Goal: Task Accomplishment & Management: Manage account settings

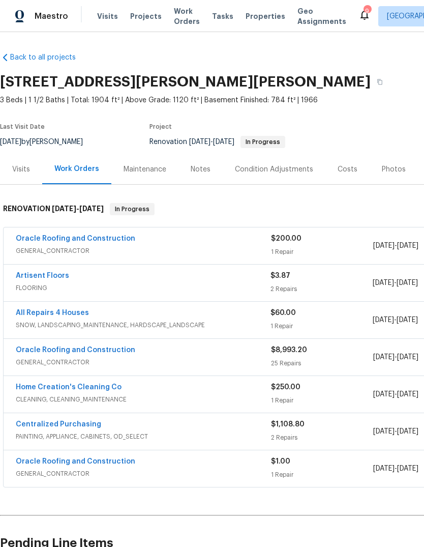
click at [148, 19] on span "Projects" at bounding box center [146, 16] width 32 height 10
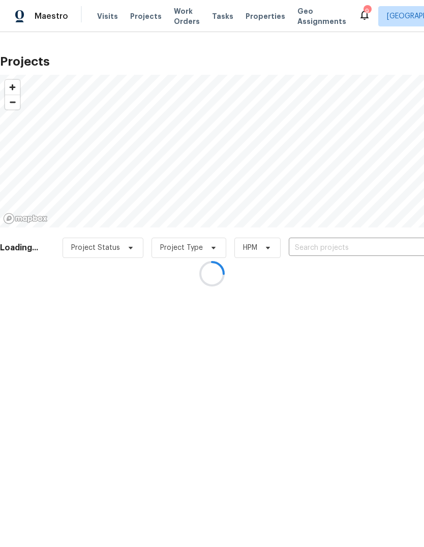
click at [358, 250] on div at bounding box center [212, 273] width 424 height 547
click at [380, 248] on div at bounding box center [212, 273] width 424 height 547
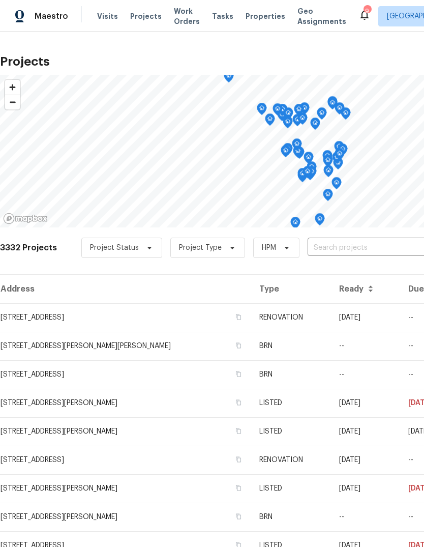
click at [379, 247] on input "text" at bounding box center [366, 248] width 117 height 16
type input "landseer"
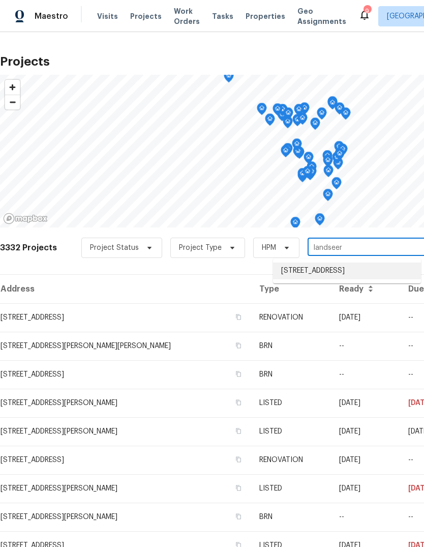
click at [373, 275] on li "11100 Landseer Dr, Saint Louis, MO 63136" at bounding box center [347, 271] width 148 height 17
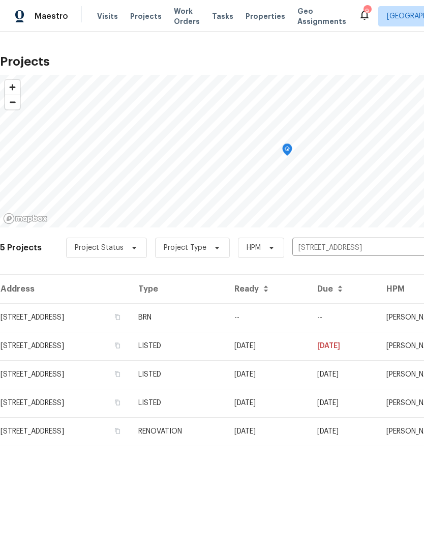
click at [226, 317] on td "BRN" at bounding box center [178, 317] width 96 height 29
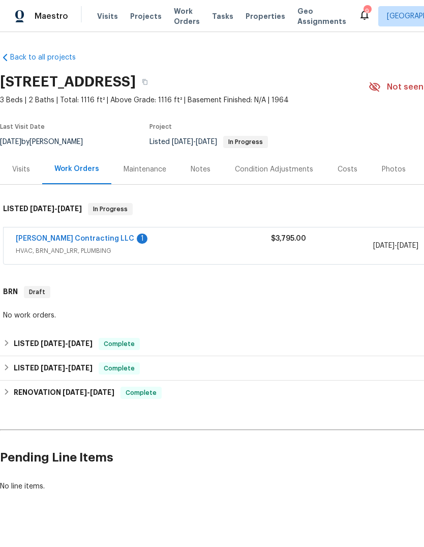
click at [77, 241] on link "Loftin Contracting LLC" at bounding box center [75, 238] width 119 height 7
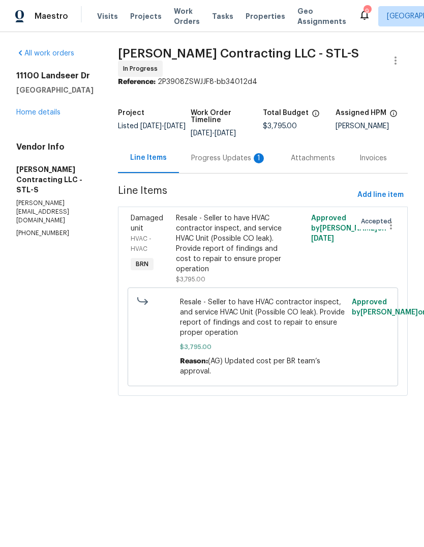
click at [250, 158] on div "Progress Updates 1" at bounding box center [228, 158] width 75 height 10
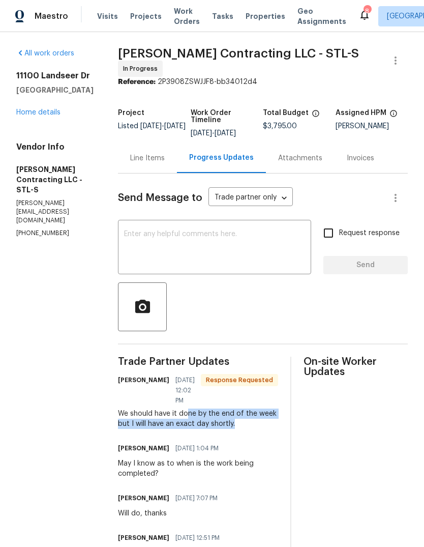
click at [158, 157] on div "Line Items" at bounding box center [147, 158] width 35 height 10
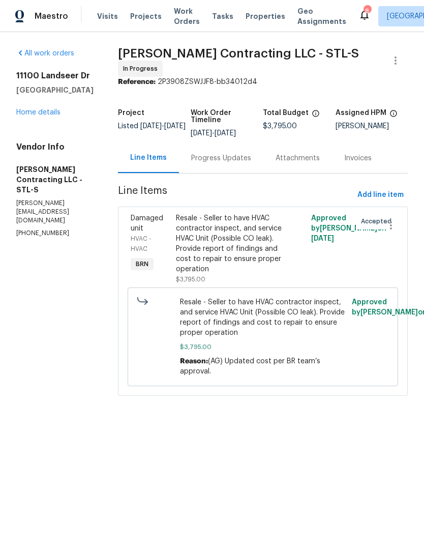
click at [150, 19] on span "Projects" at bounding box center [146, 16] width 32 height 10
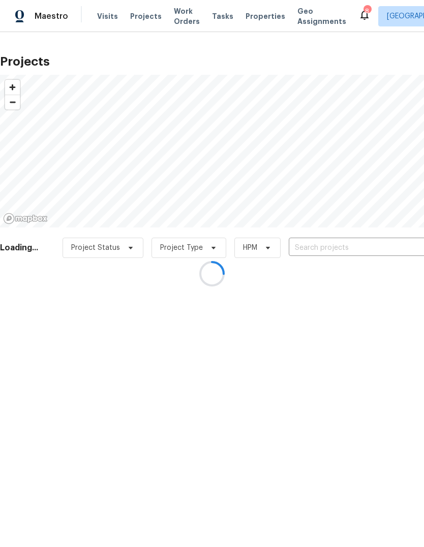
click at [352, 246] on div at bounding box center [212, 273] width 424 height 547
click at [382, 250] on div at bounding box center [212, 273] width 424 height 547
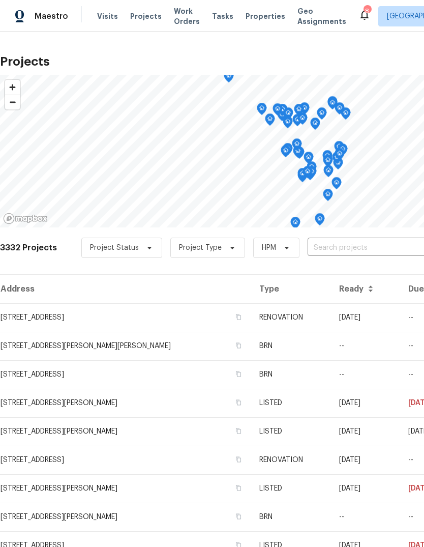
click at [261, 17] on span "Properties" at bounding box center [266, 16] width 40 height 10
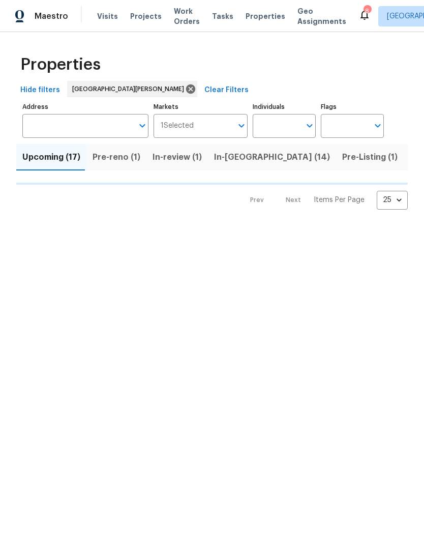
click at [247, 156] on span "In-reno (14)" at bounding box center [272, 157] width 116 height 14
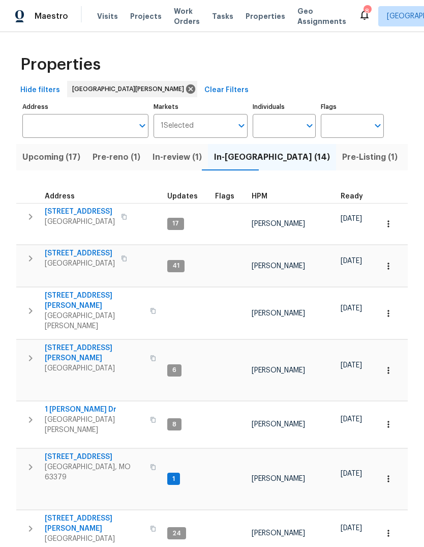
click at [264, 195] on span "HPM" at bounding box center [260, 196] width 16 height 7
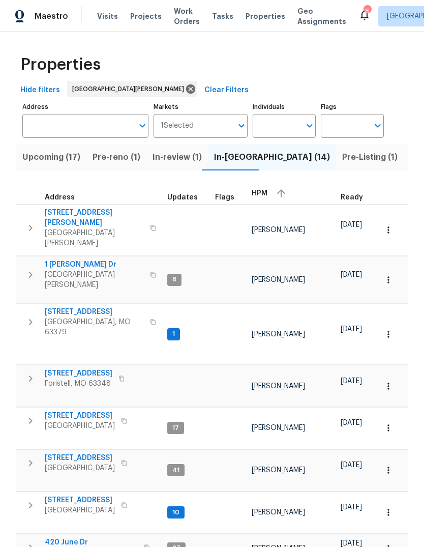
click at [266, 196] on div "HPM" at bounding box center [292, 193] width 81 height 15
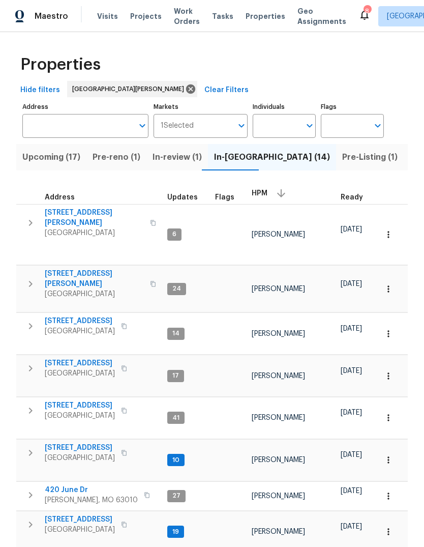
click at [131, 158] on span "Pre-reno (1)" at bounding box center [117, 157] width 48 height 14
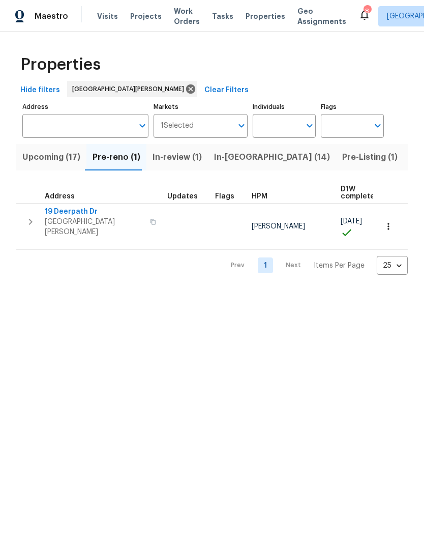
click at [82, 215] on span "19 Deerpath Dr" at bounding box center [94, 212] width 99 height 10
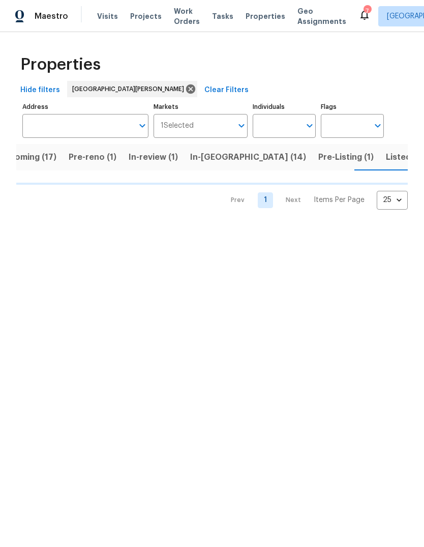
scroll to position [0, 24]
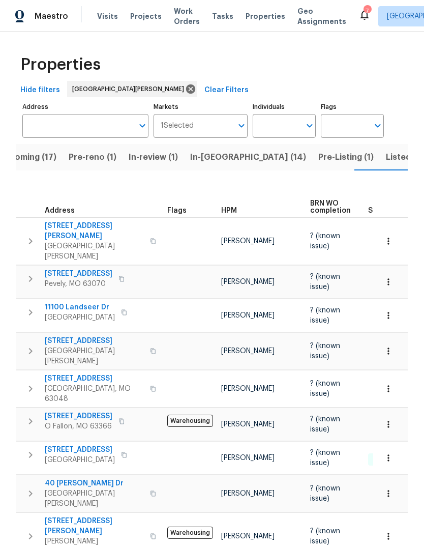
click at [238, 207] on div "HPM" at bounding box center [261, 210] width 81 height 7
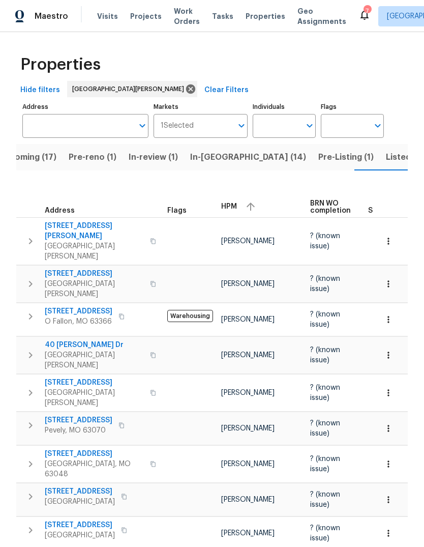
click at [233, 203] on span "HPM" at bounding box center [229, 206] width 16 height 7
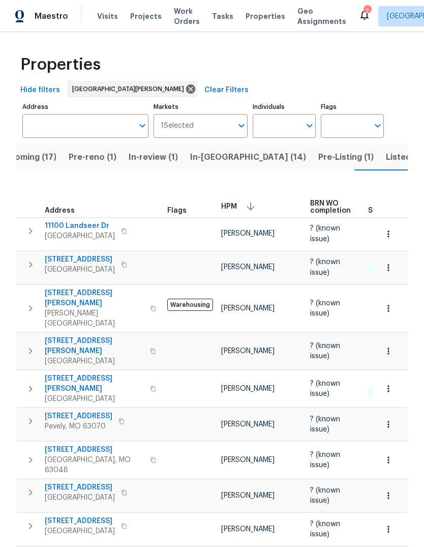
click at [319, 161] on span "Pre-Listing (1)" at bounding box center [346, 157] width 55 height 14
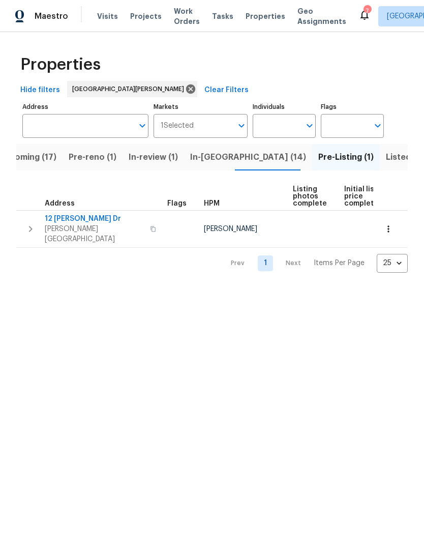
click at [43, 154] on span "Upcoming (17)" at bounding box center [27, 157] width 58 height 14
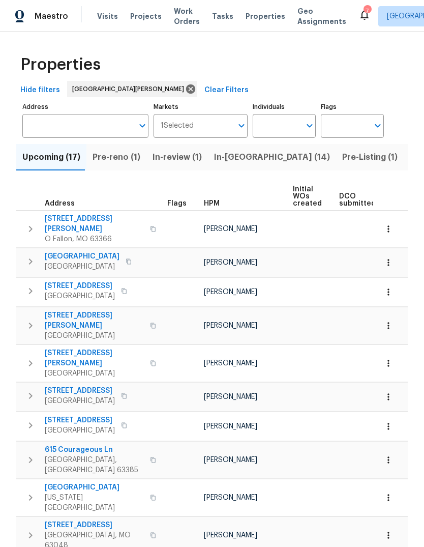
click at [215, 207] on span "HPM" at bounding box center [212, 203] width 16 height 7
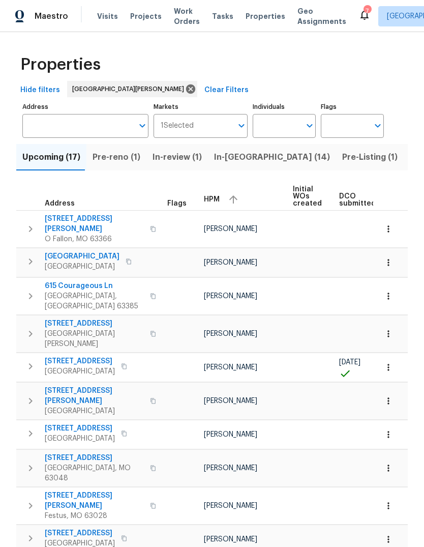
click at [217, 200] on span "HPM" at bounding box center [212, 199] width 16 height 7
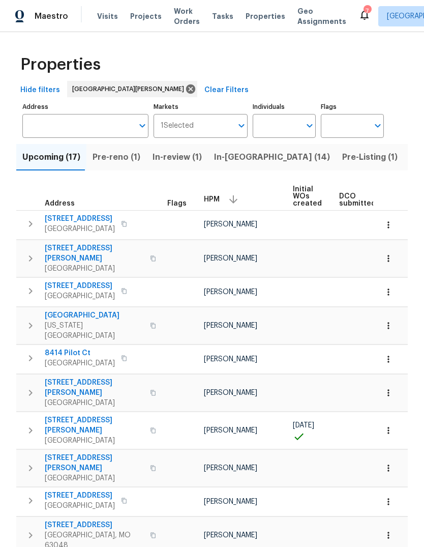
click at [74, 378] on span "2349 Hudson Rd" at bounding box center [94, 388] width 99 height 20
click at [64, 312] on span "2417 Charente Dr" at bounding box center [94, 315] width 99 height 10
click at [238, 157] on span "In-reno (14)" at bounding box center [272, 157] width 116 height 14
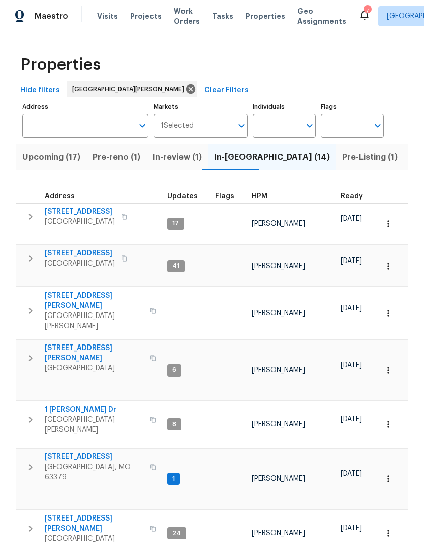
click at [264, 200] on span "HPM" at bounding box center [260, 196] width 16 height 7
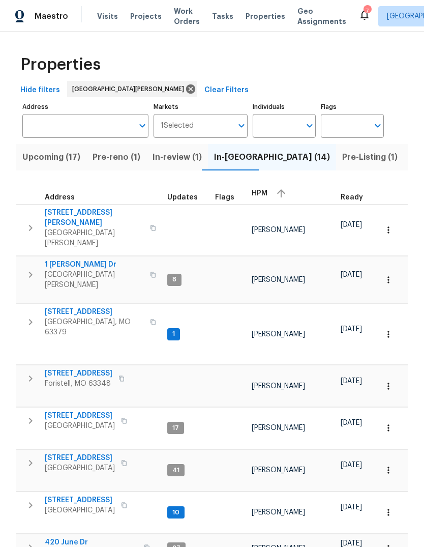
click at [262, 196] on span "HPM" at bounding box center [260, 193] width 16 height 7
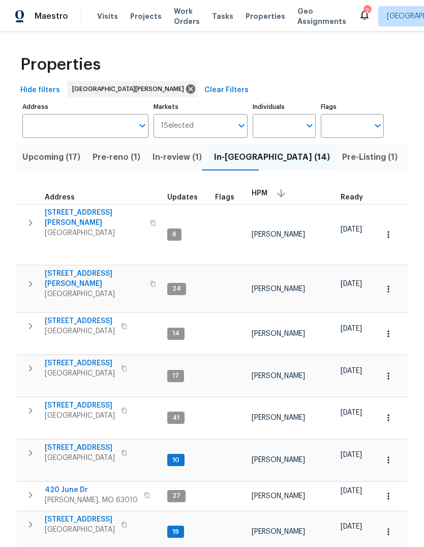
click at [102, 216] on span "11525 Ivy Green Dr" at bounding box center [94, 218] width 99 height 20
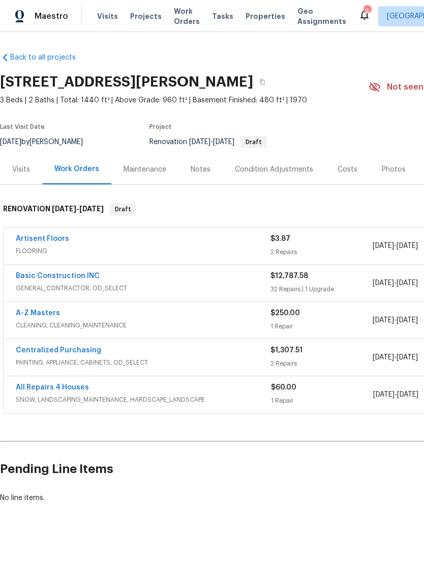
click at [90, 278] on link "Basic Construction INC" at bounding box center [58, 275] width 84 height 7
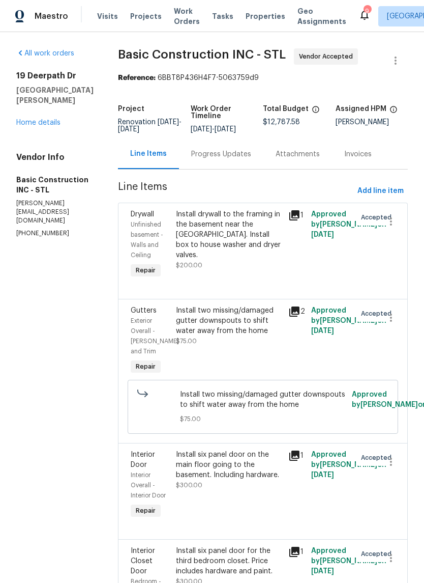
click at [219, 153] on div "Progress Updates" at bounding box center [221, 154] width 60 height 10
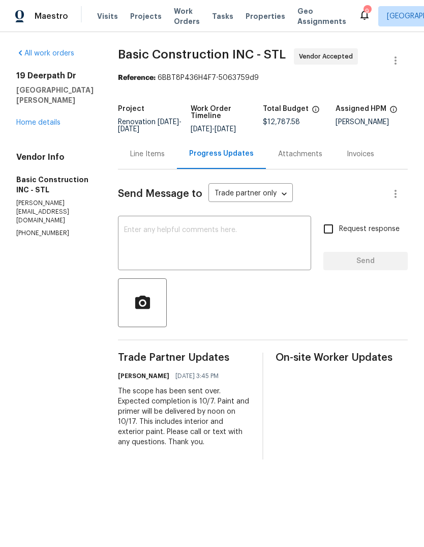
click at [261, 245] on textarea at bounding box center [214, 244] width 181 height 36
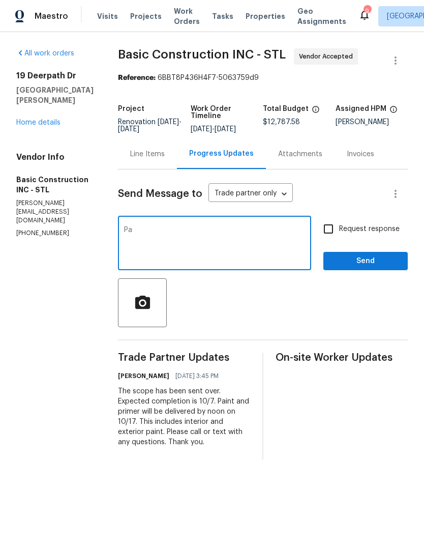
type textarea "P"
type textarea "Exterior paint colors - PPG 1024-1 OFF WHITE FOR SIDING - PPG 14-28 ALDABRA FOR…"
click at [375, 232] on span "Request response" at bounding box center [369, 229] width 61 height 11
click at [339, 232] on input "Request response" at bounding box center [328, 228] width 21 height 21
checkbox input "true"
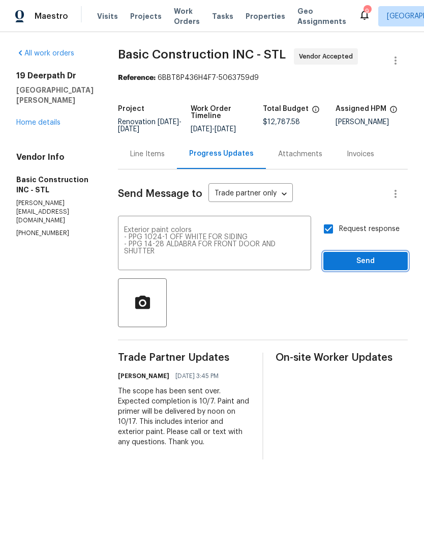
click at [389, 264] on span "Send" at bounding box center [366, 261] width 68 height 13
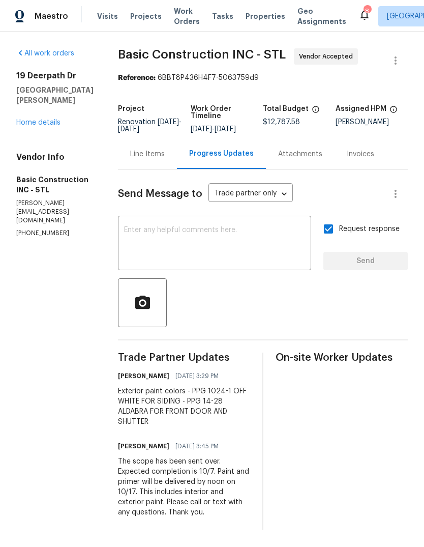
click at [52, 123] on link "Home details" at bounding box center [38, 122] width 44 height 7
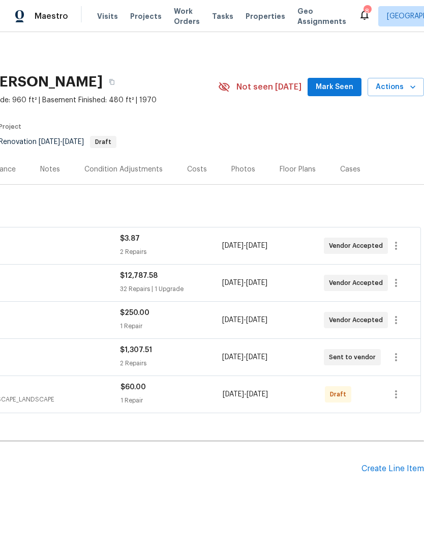
scroll to position [0, 151]
click at [352, 91] on span "Mark Seen" at bounding box center [335, 87] width 38 height 13
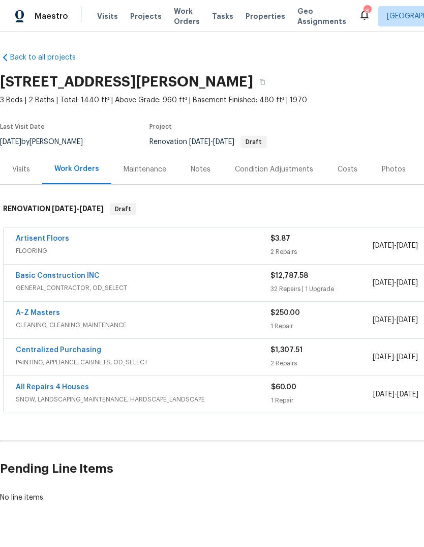
scroll to position [0, 0]
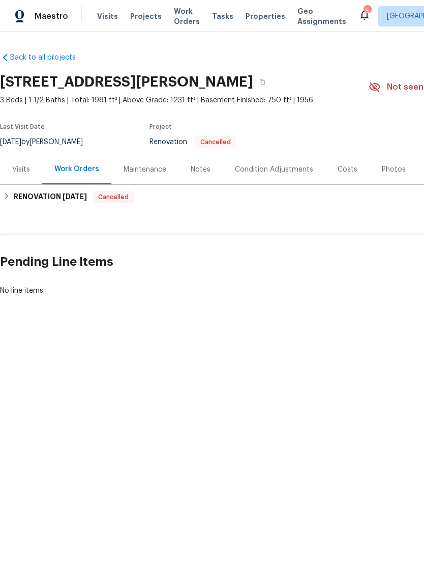
click at [24, 169] on div "Visits" at bounding box center [21, 169] width 18 height 10
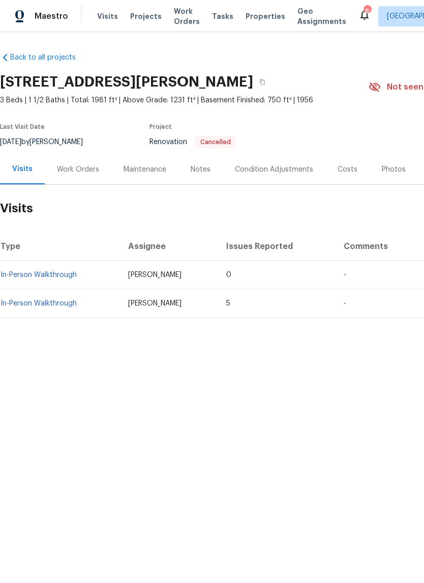
click at [348, 166] on div "Costs" at bounding box center [348, 169] width 20 height 10
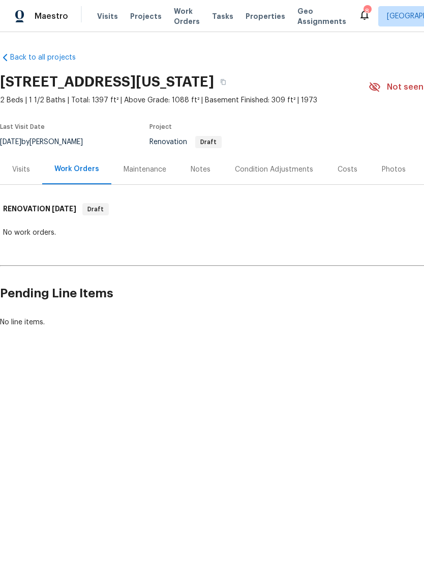
click at [23, 171] on div "Visits" at bounding box center [21, 169] width 18 height 10
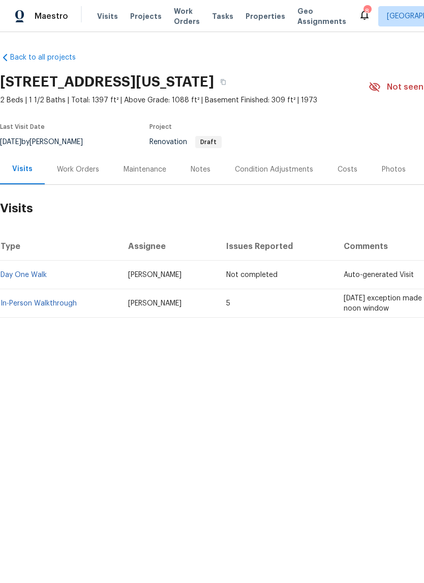
click at [33, 306] on link "In-Person Walkthrough" at bounding box center [39, 303] width 76 height 7
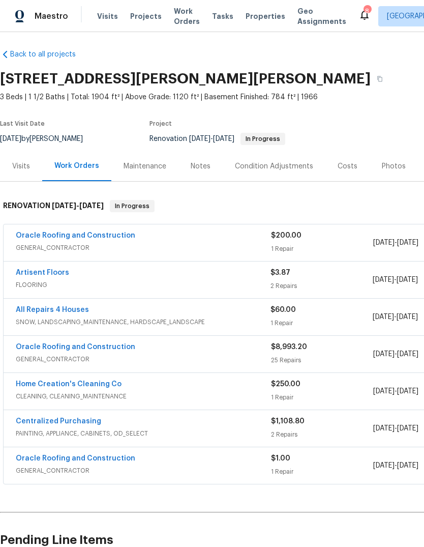
scroll to position [3, 0]
click at [210, 168] on div "Notes" at bounding box center [201, 166] width 44 height 30
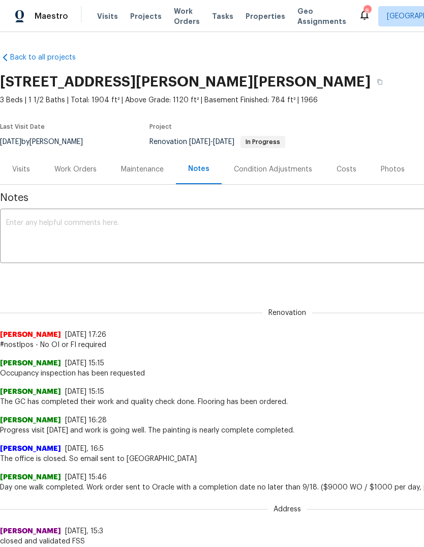
click at [249, 236] on textarea at bounding box center [287, 237] width 563 height 36
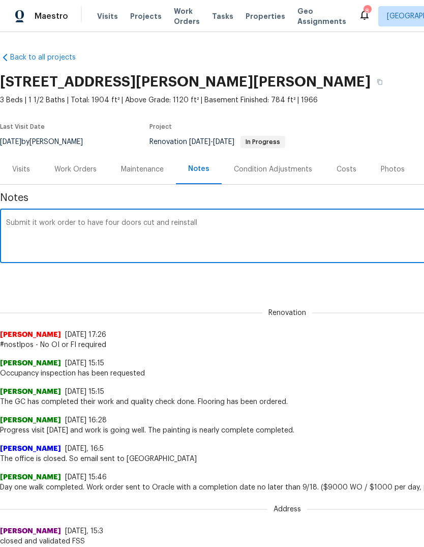
click at [41, 229] on textarea "Submit it work order to have four doors cut and reinstall" at bounding box center [287, 237] width 563 height 36
click at [40, 222] on textarea "Submit it work order to have four doors cut and reinstall" at bounding box center [287, 237] width 563 height 36
click at [279, 224] on textarea "Submitted work order to have four doors cut and reinstall" at bounding box center [287, 237] width 563 height 36
click at [321, 234] on textarea "Submitted work order to have four doors cut and reinstall" at bounding box center [287, 237] width 563 height 36
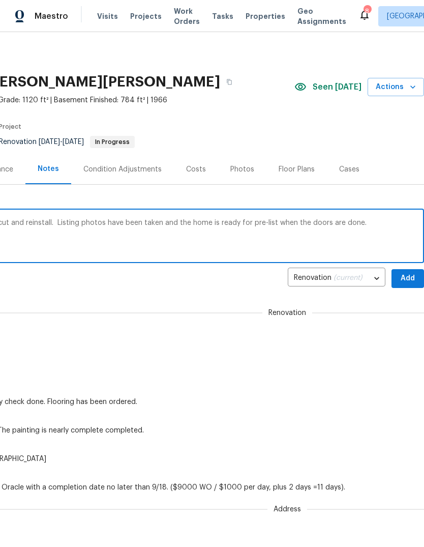
type textarea "Submitted work order to have four doors cut and reinstall. Listing photos have …"
click at [410, 280] on span "Add" at bounding box center [408, 278] width 16 height 13
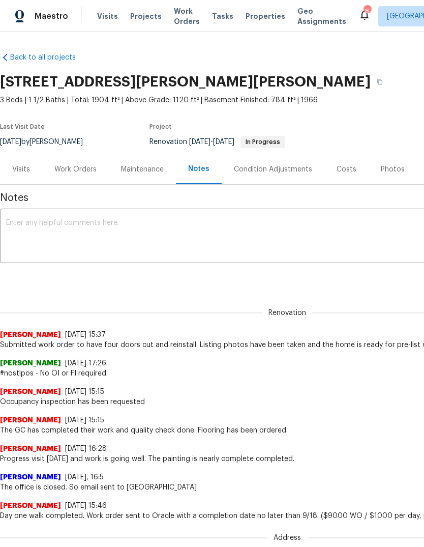
scroll to position [0, 0]
click at [392, 171] on div "Photos" at bounding box center [393, 169] width 24 height 10
